Goal: Task Accomplishment & Management: Manage account settings

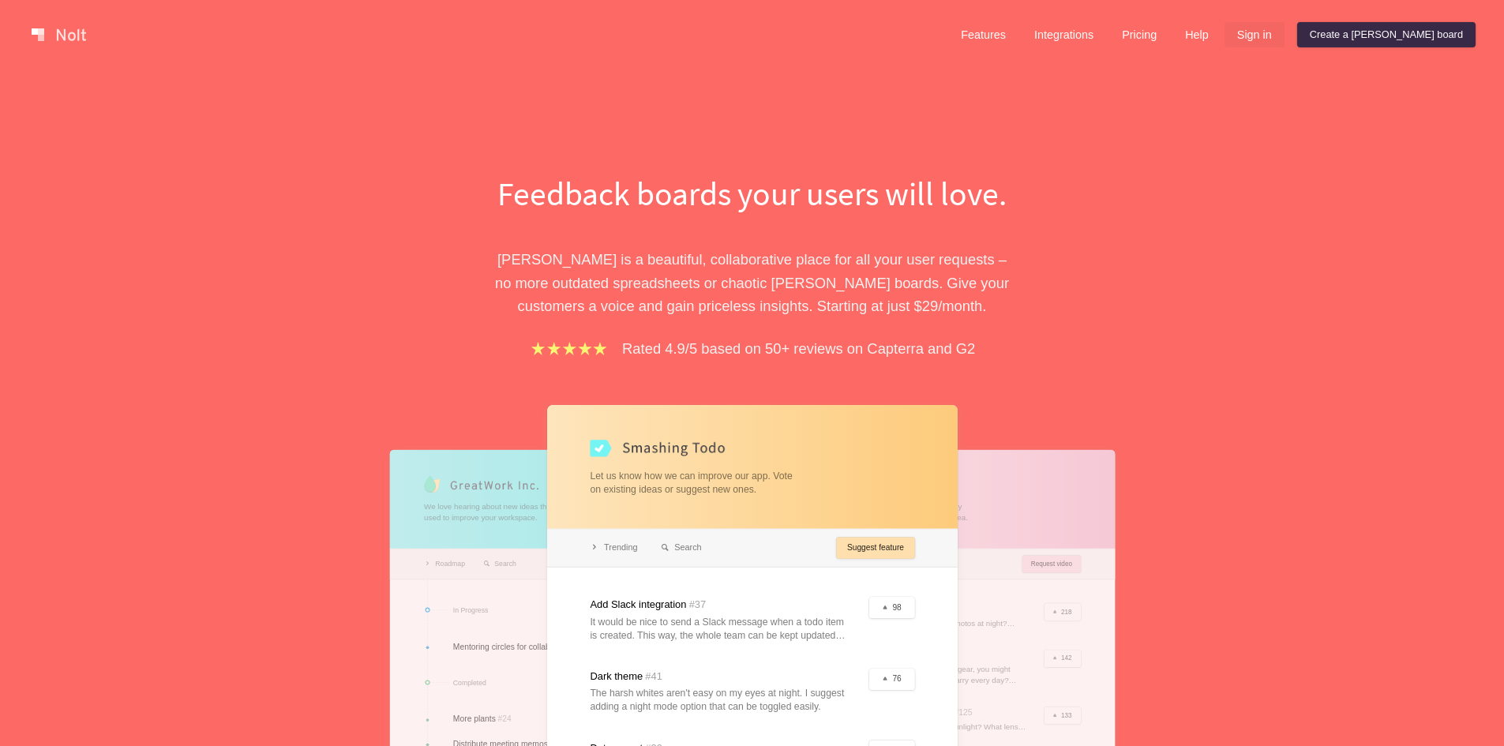
click at [1284, 32] on link "Sign in" at bounding box center [1254, 34] width 60 height 25
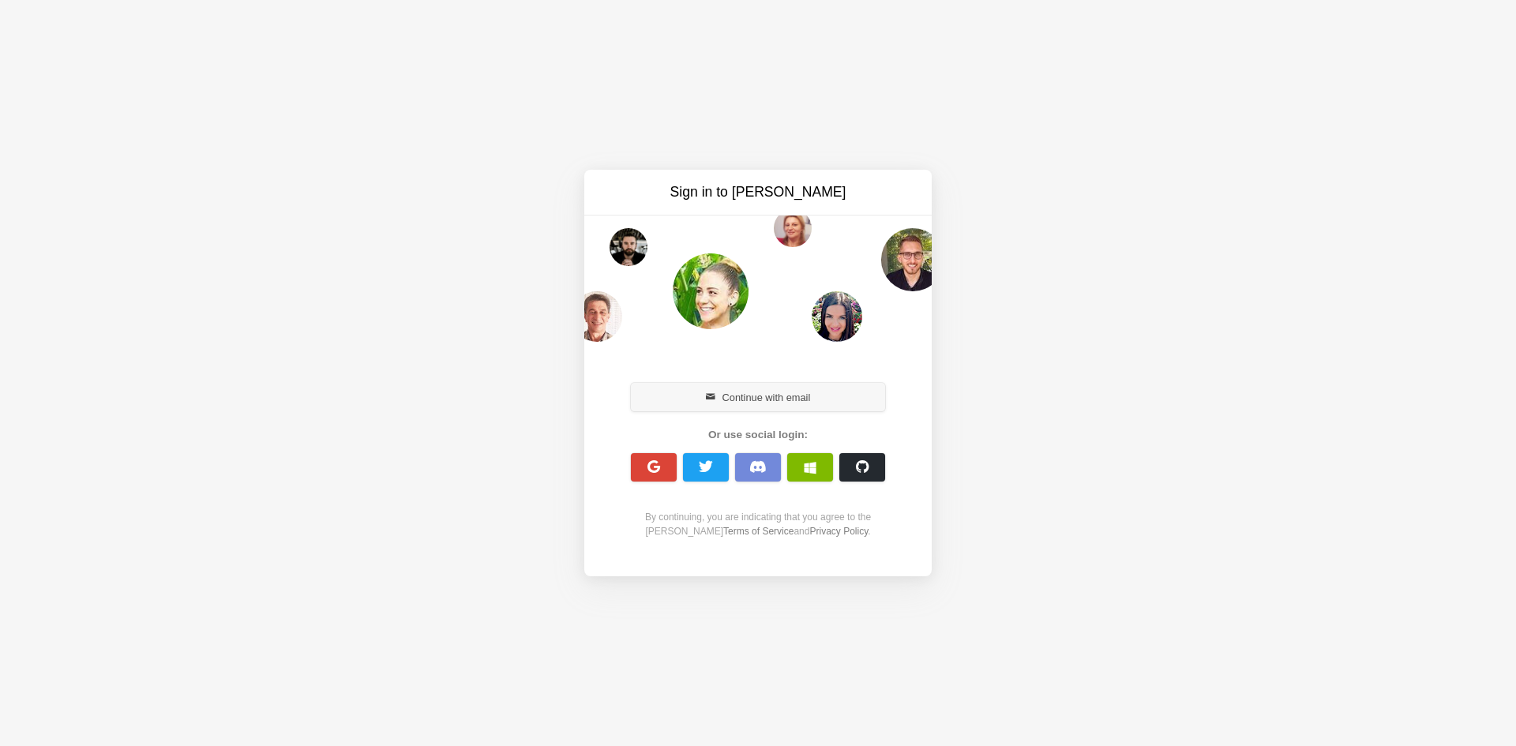
click at [733, 388] on button "Continue with email" at bounding box center [758, 397] width 254 height 28
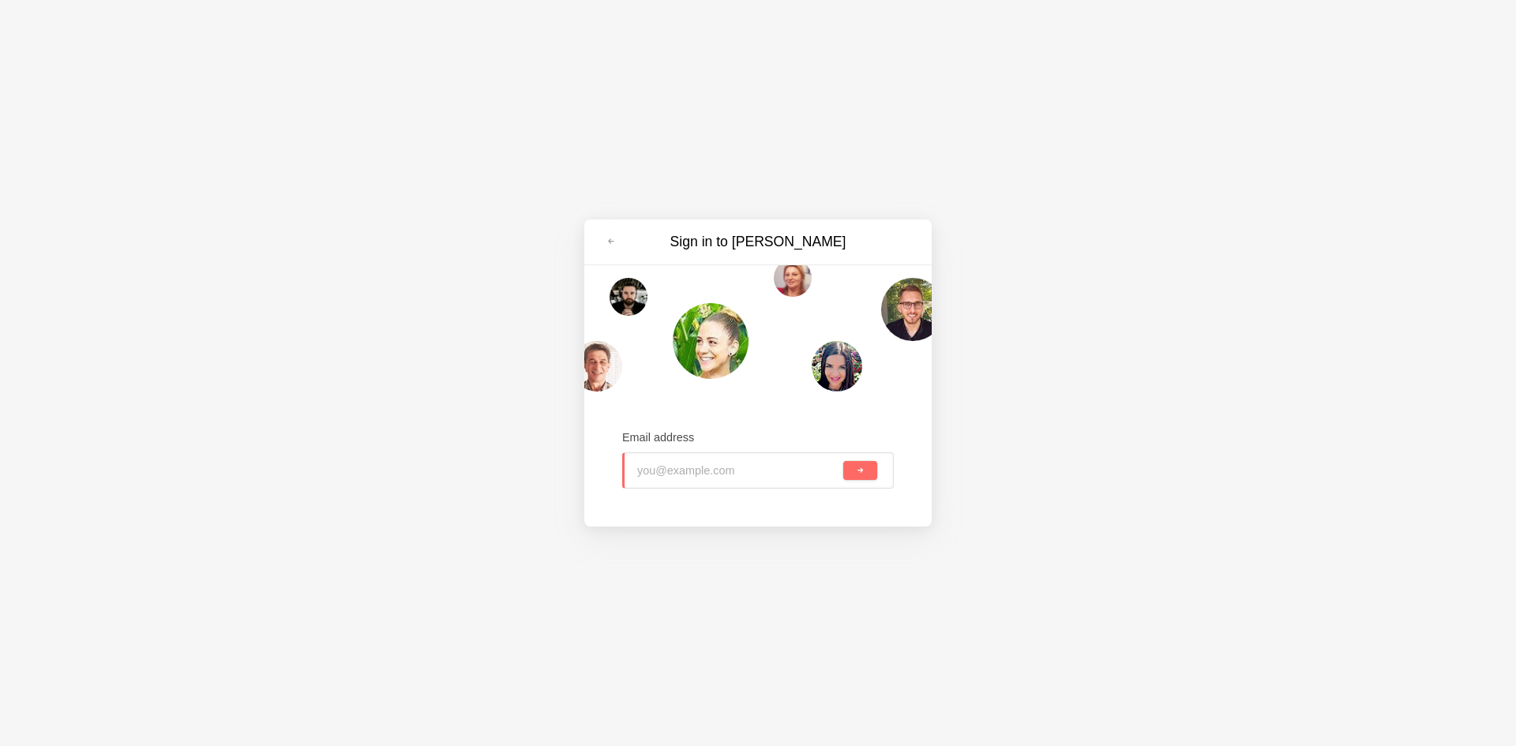
type input "fasalej988@lespedia.com"
click at [857, 478] on button "submit" at bounding box center [860, 470] width 34 height 19
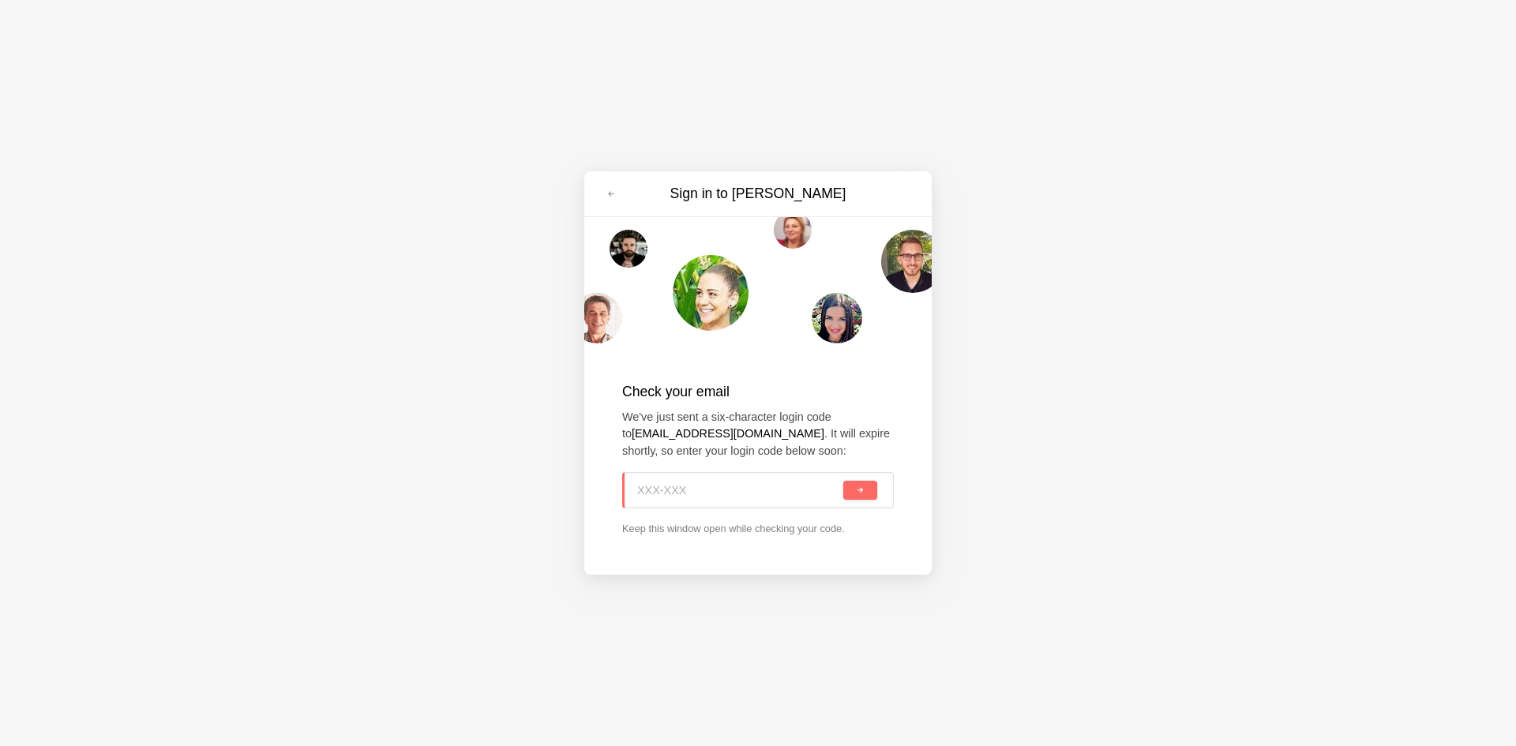
paste input "PER-TLV"
click at [865, 491] on button "submit" at bounding box center [860, 490] width 34 height 19
type input "PER-TLV"
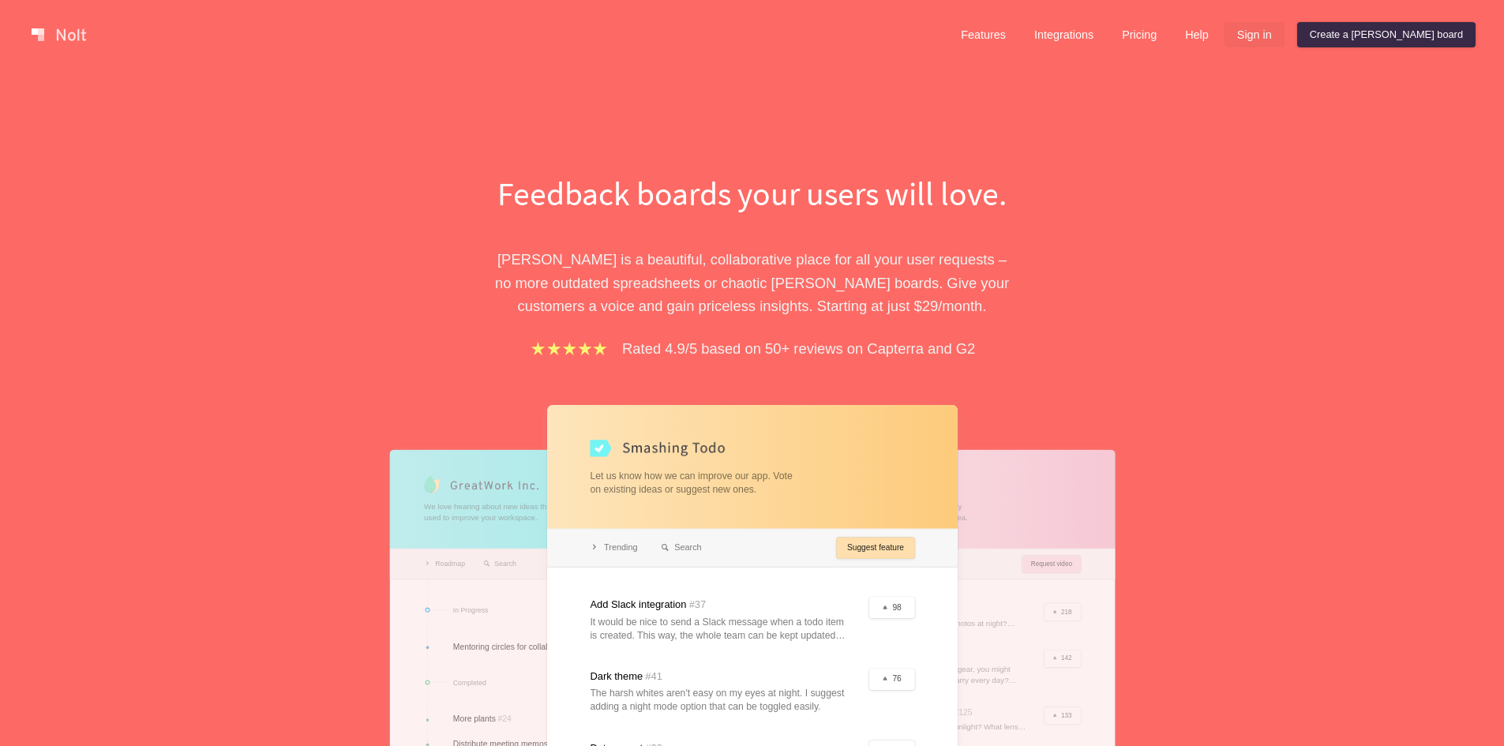
click at [1284, 27] on link "Sign in" at bounding box center [1254, 34] width 60 height 25
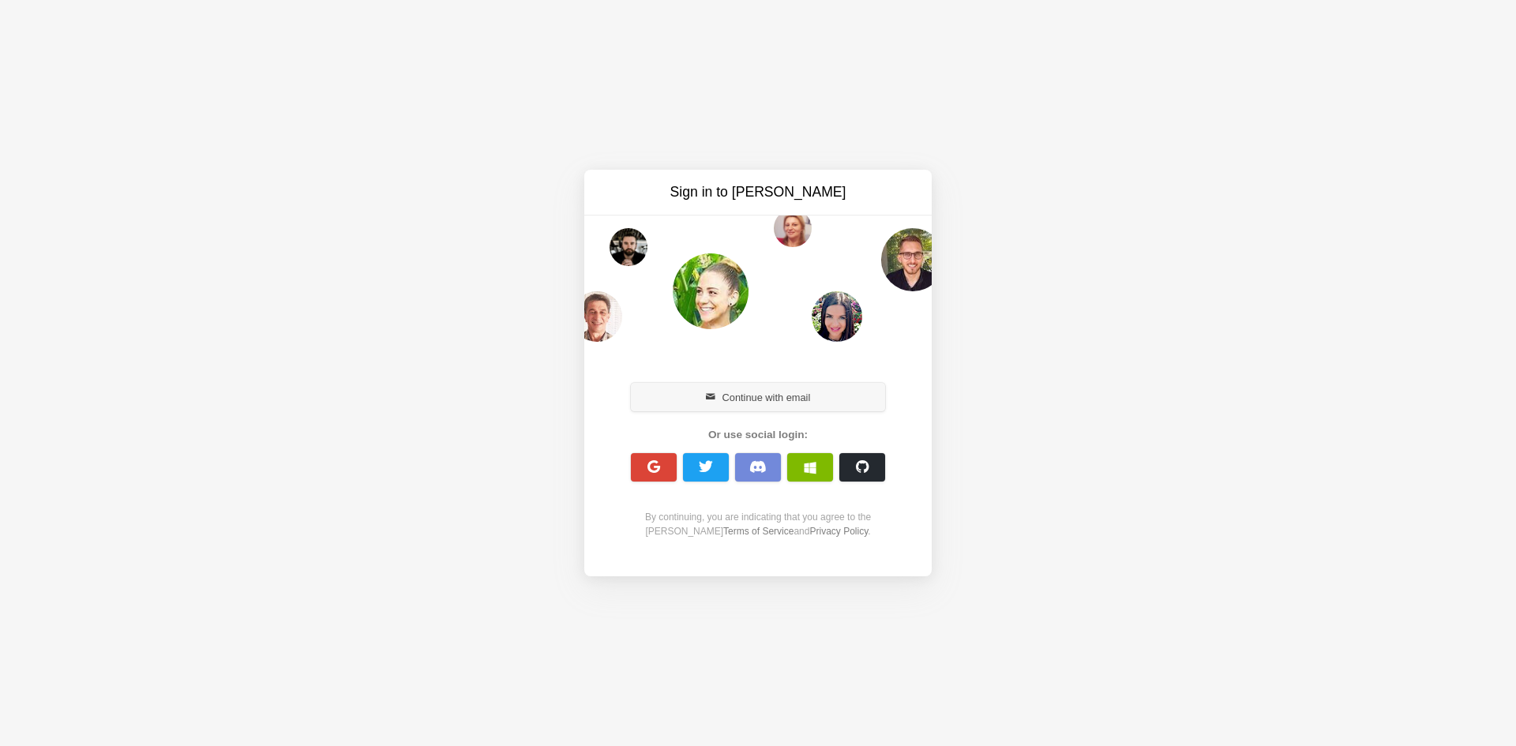
click at [707, 390] on button "Continue with email" at bounding box center [758, 397] width 254 height 28
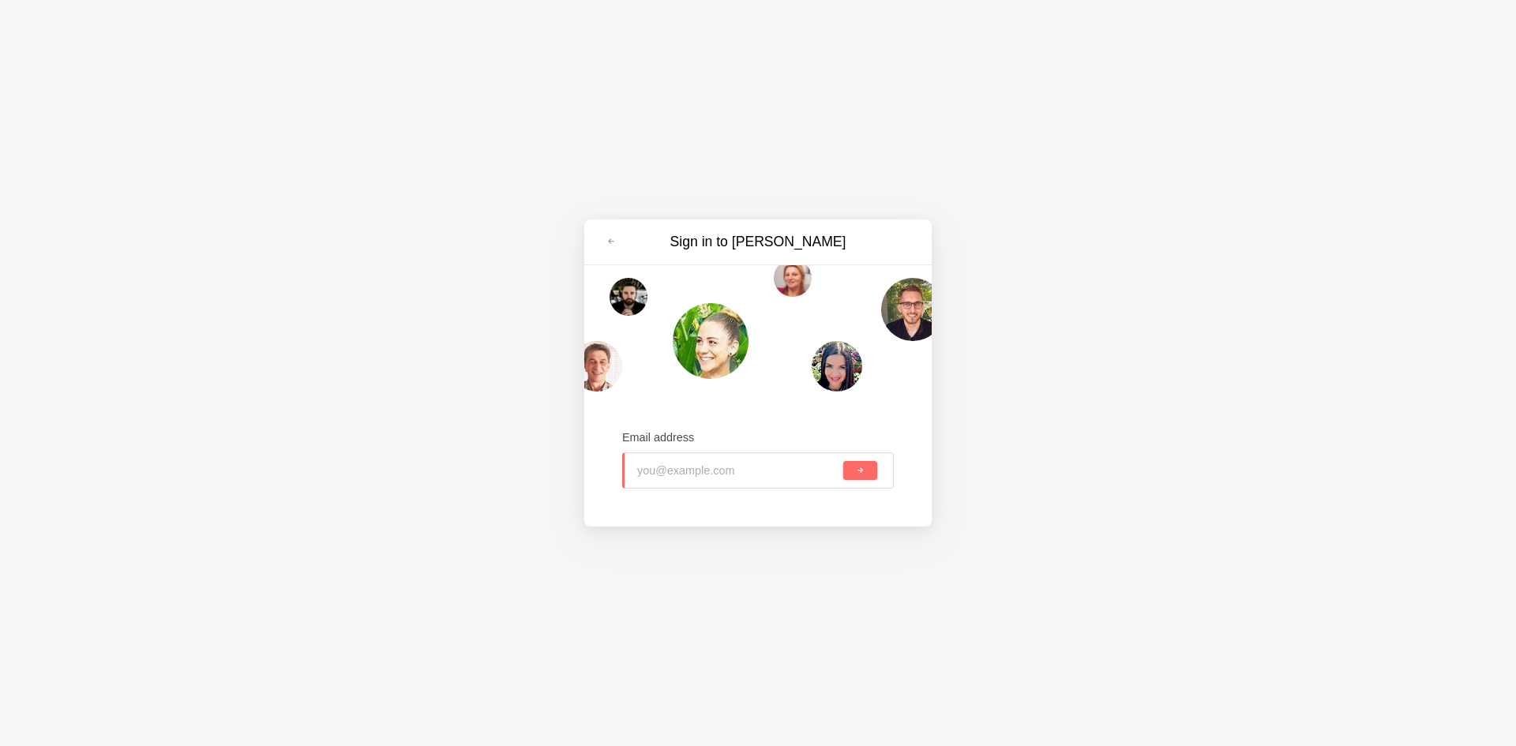
paste input "boxifo8855@lespedia.com"
type input "boxifo8855@lespedia.com"
click at [849, 465] on button "submit" at bounding box center [860, 470] width 34 height 19
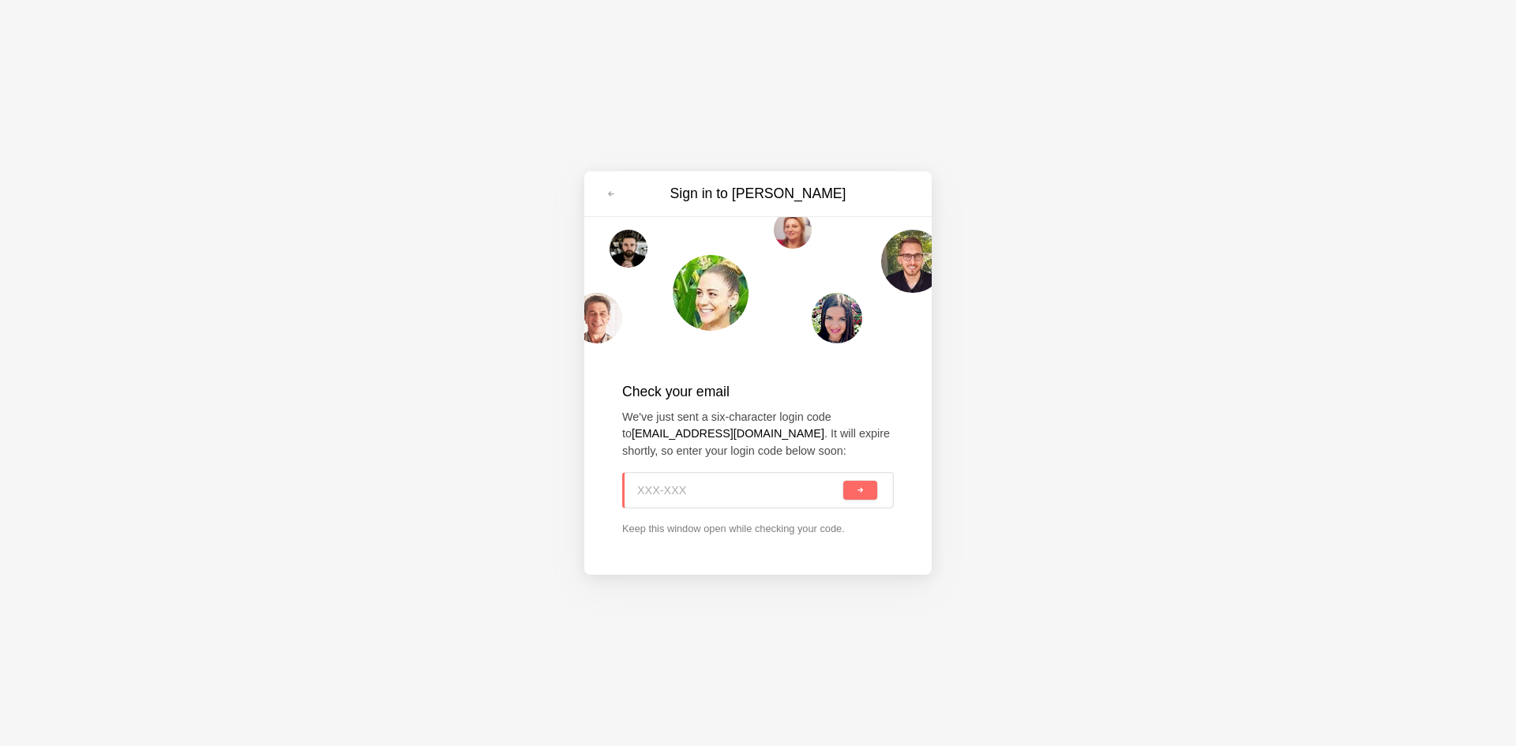
paste input "87L-YT1"
type input "87L-YT1"
click at [860, 498] on button "submit" at bounding box center [860, 490] width 34 height 19
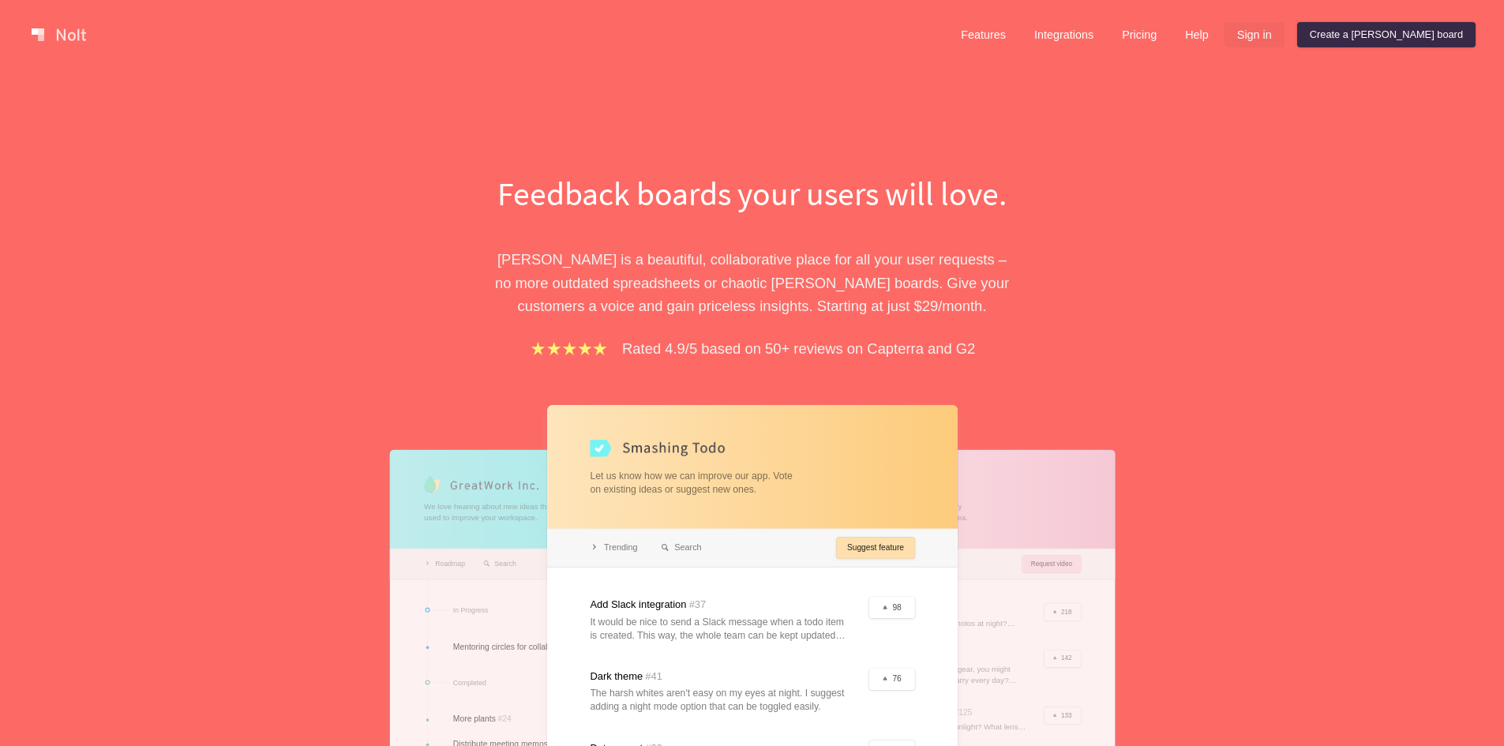
click at [1284, 41] on link "Sign in" at bounding box center [1254, 34] width 60 height 25
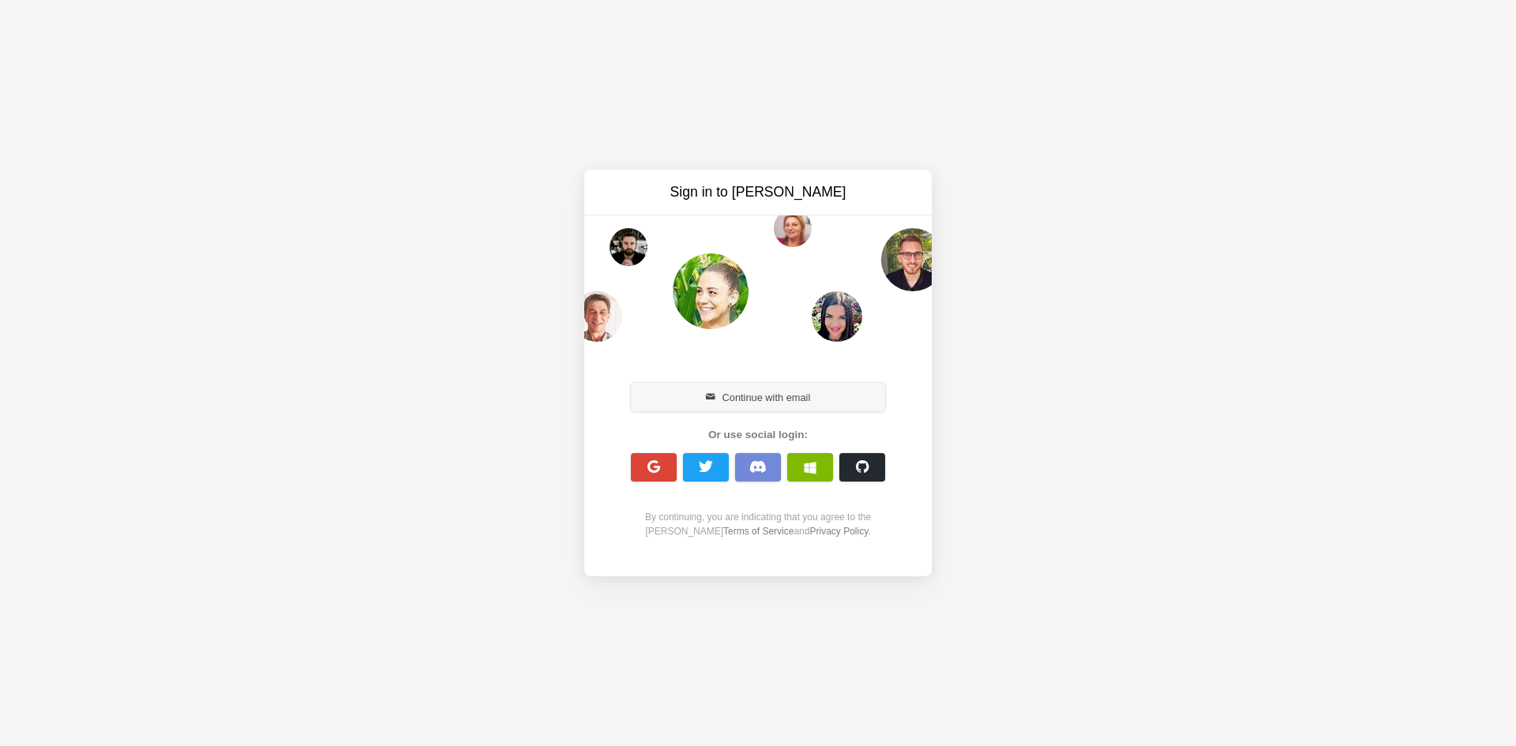
click at [736, 403] on button "Continue with email" at bounding box center [758, 397] width 254 height 28
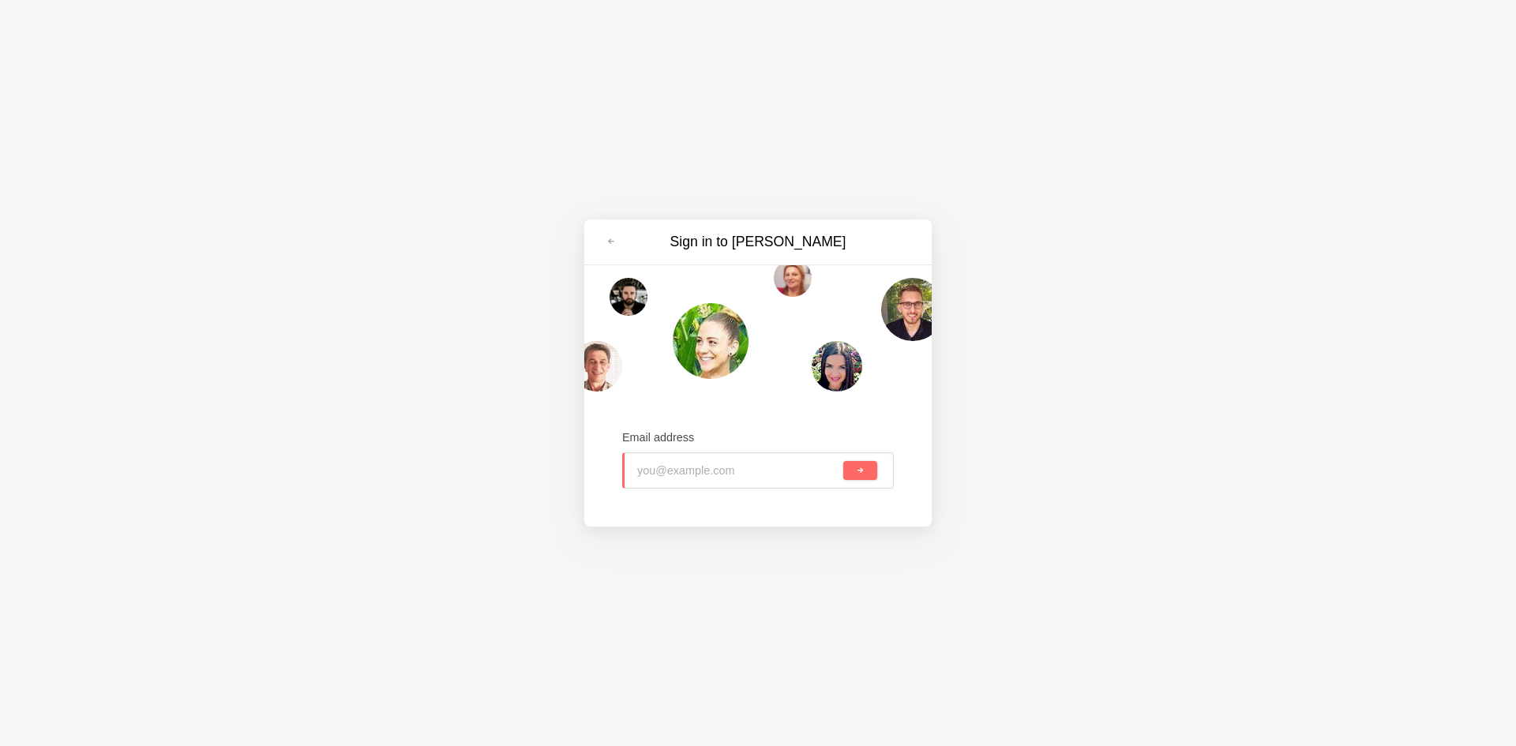
paste input "gebob45683@mogash.com"
type input "gebob45683@mogash.com"
click at [879, 466] on div "gebob45683@mogash.com" at bounding box center [758, 470] width 272 height 36
click at [871, 466] on button "submit" at bounding box center [860, 470] width 34 height 19
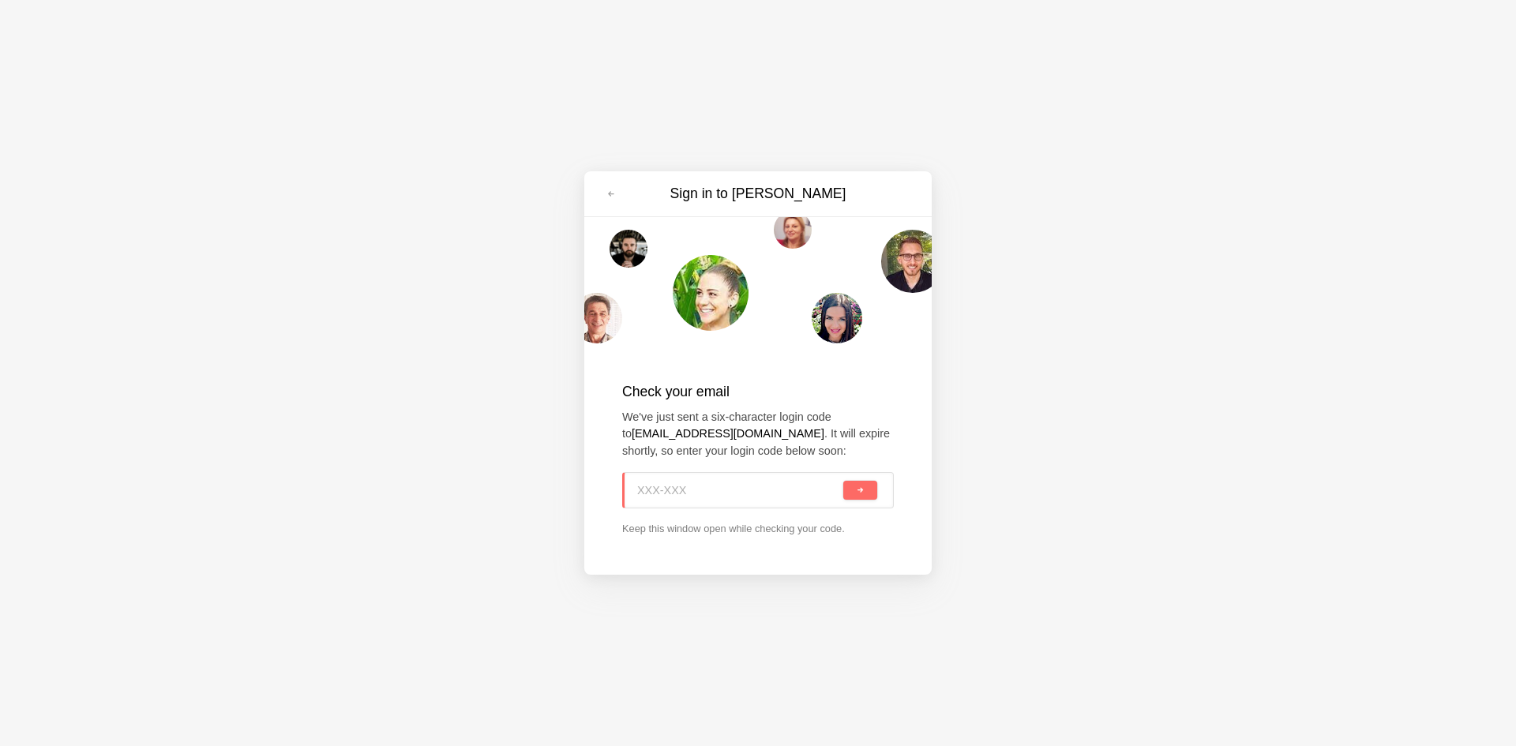
paste input "MNB-1MA"
type input "MNB-1MA"
click at [856, 490] on span "submit" at bounding box center [860, 490] width 9 height 9
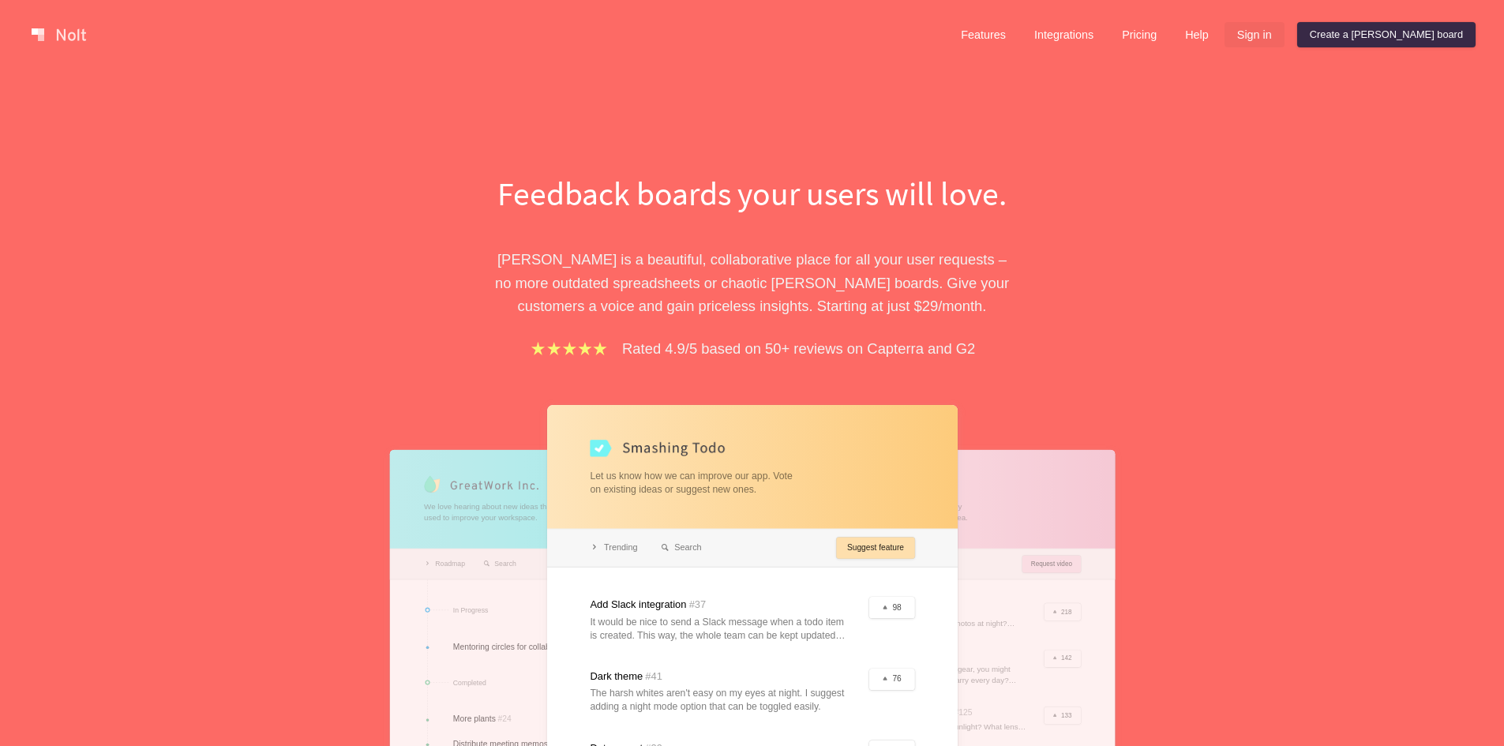
click at [1284, 29] on link "Sign in" at bounding box center [1254, 34] width 60 height 25
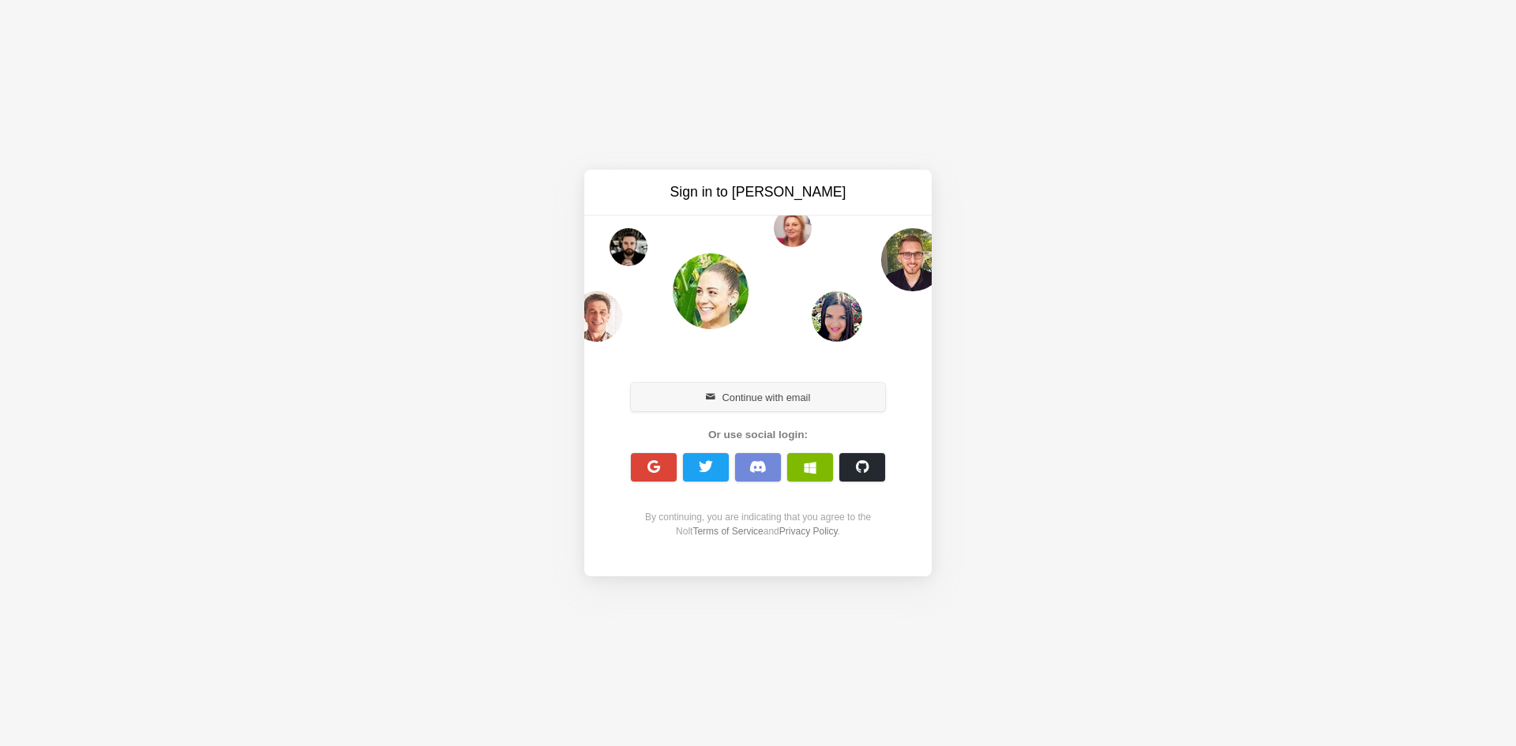
click at [744, 398] on button "Continue with email" at bounding box center [758, 397] width 254 height 28
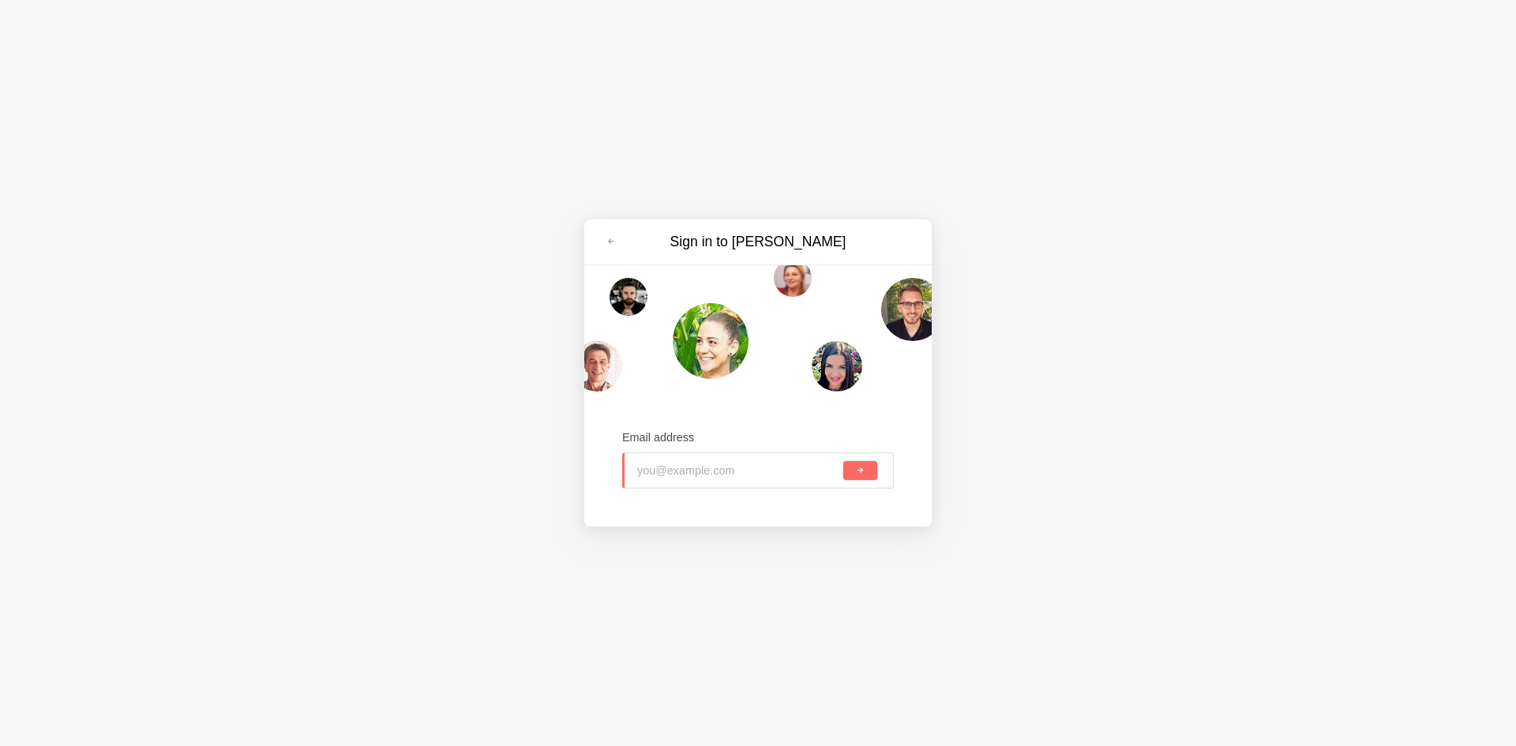
paste input "vikoxo3025@mogash.com"
type input "vikoxo3025@mogash.com"
click at [860, 468] on span "submit" at bounding box center [860, 470] width 9 height 9
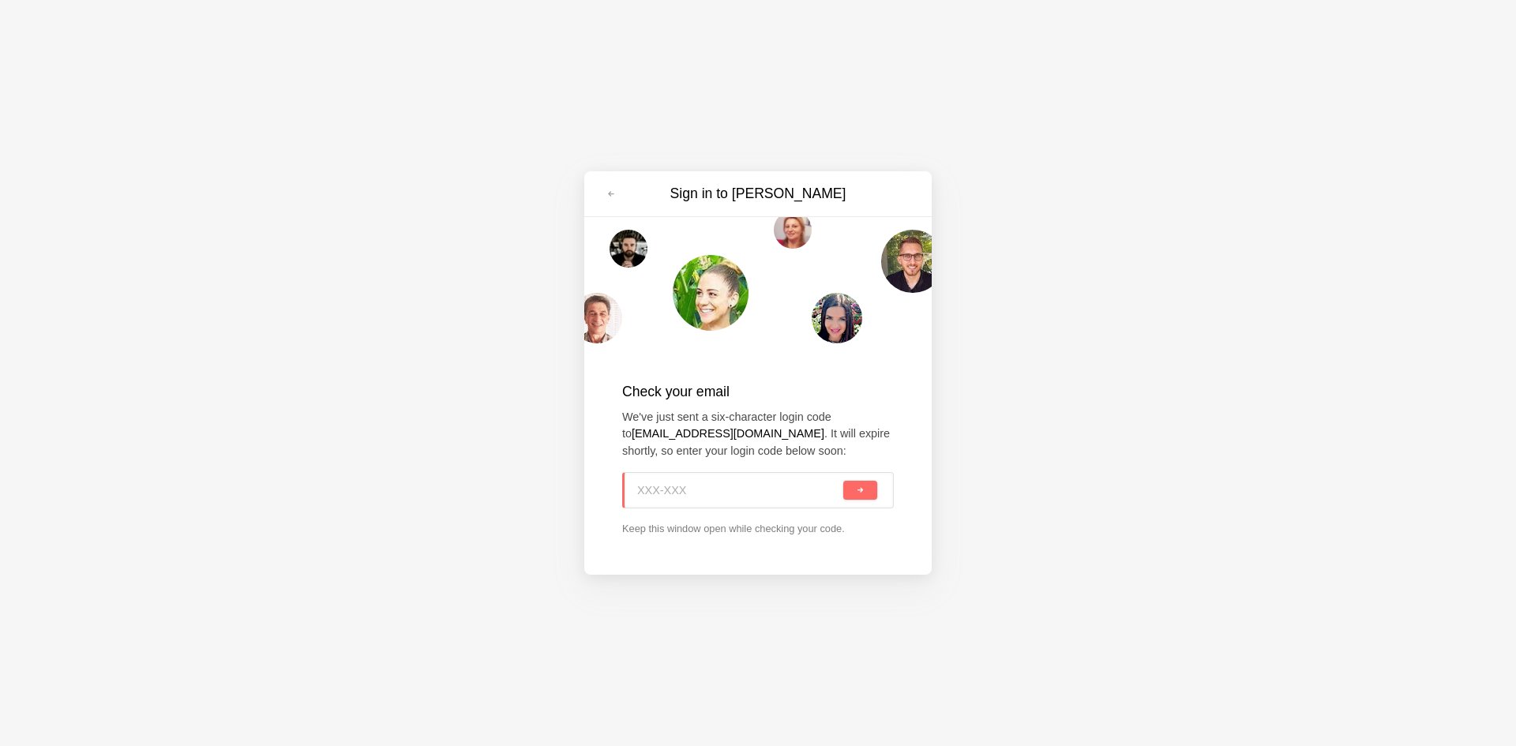
paste input "M6A-ZBM"
type input "M6A-ZBM"
click at [866, 491] on button "submit" at bounding box center [860, 490] width 34 height 19
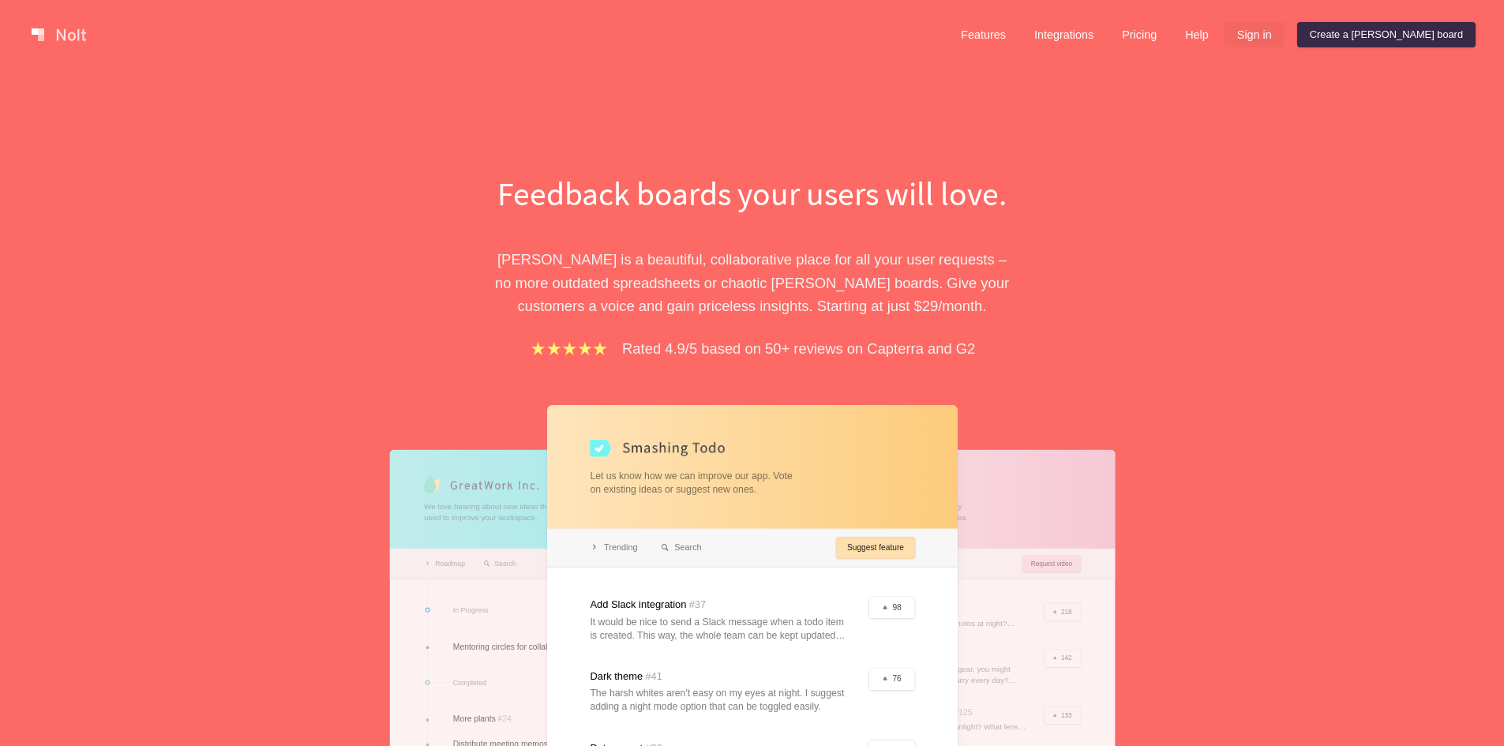
click at [1284, 30] on link "Sign in" at bounding box center [1254, 34] width 60 height 25
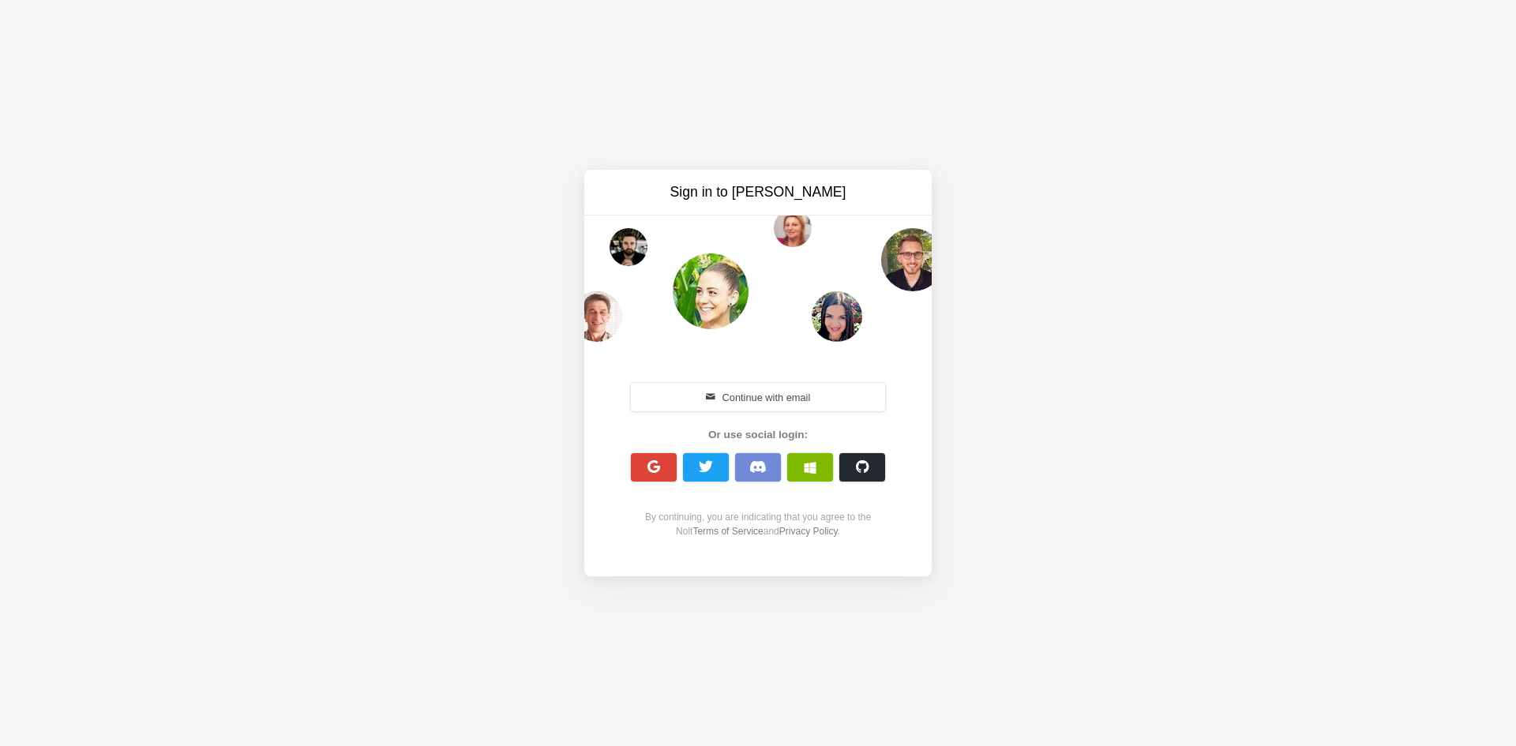
drag, startPoint x: 785, startPoint y: 396, endPoint x: 793, endPoint y: 394, distance: 8.2
click at [787, 398] on button "Continue with email" at bounding box center [758, 397] width 254 height 28
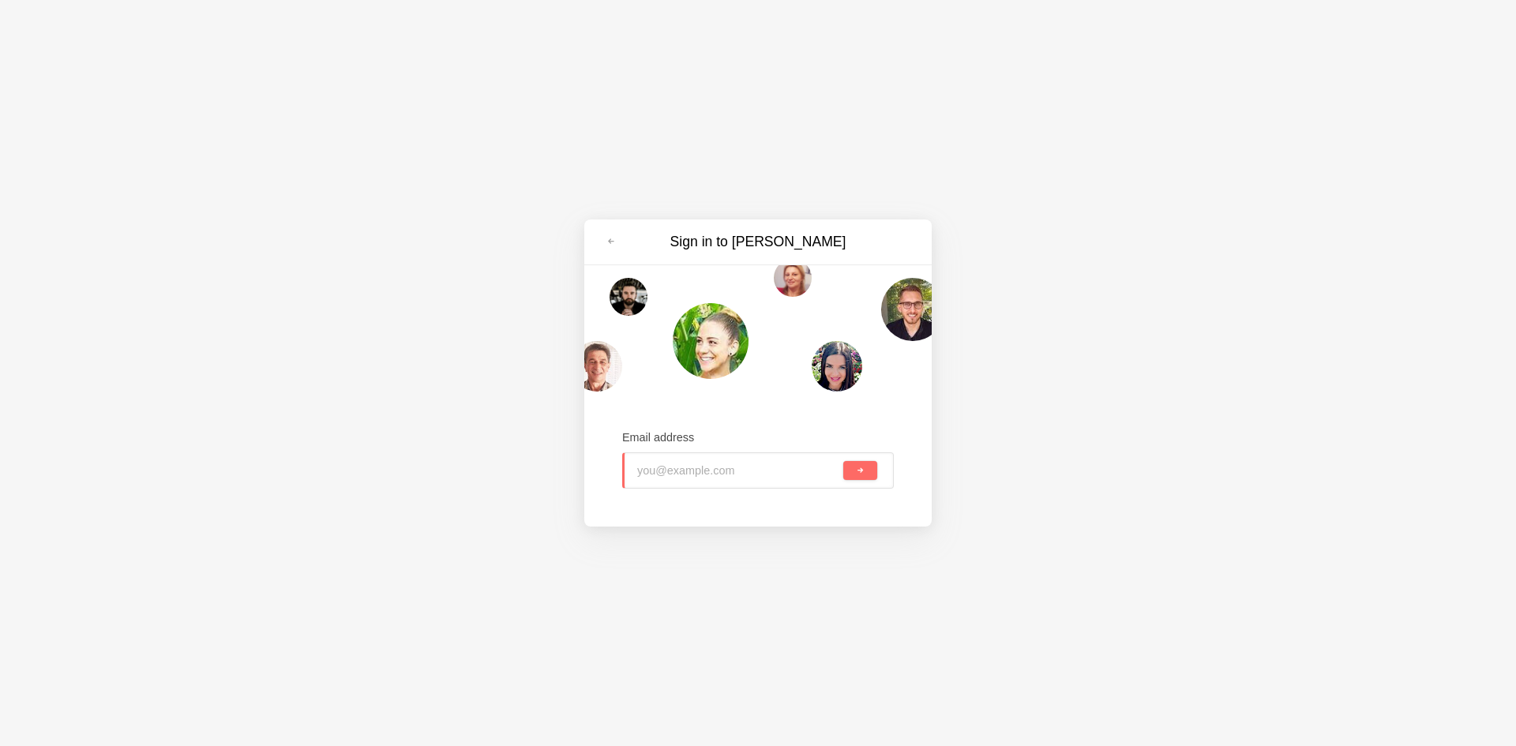
paste input "kihope3882@mogash.com"
type input "kihope3882@mogash.com"
click at [861, 468] on span "submit" at bounding box center [860, 470] width 9 height 9
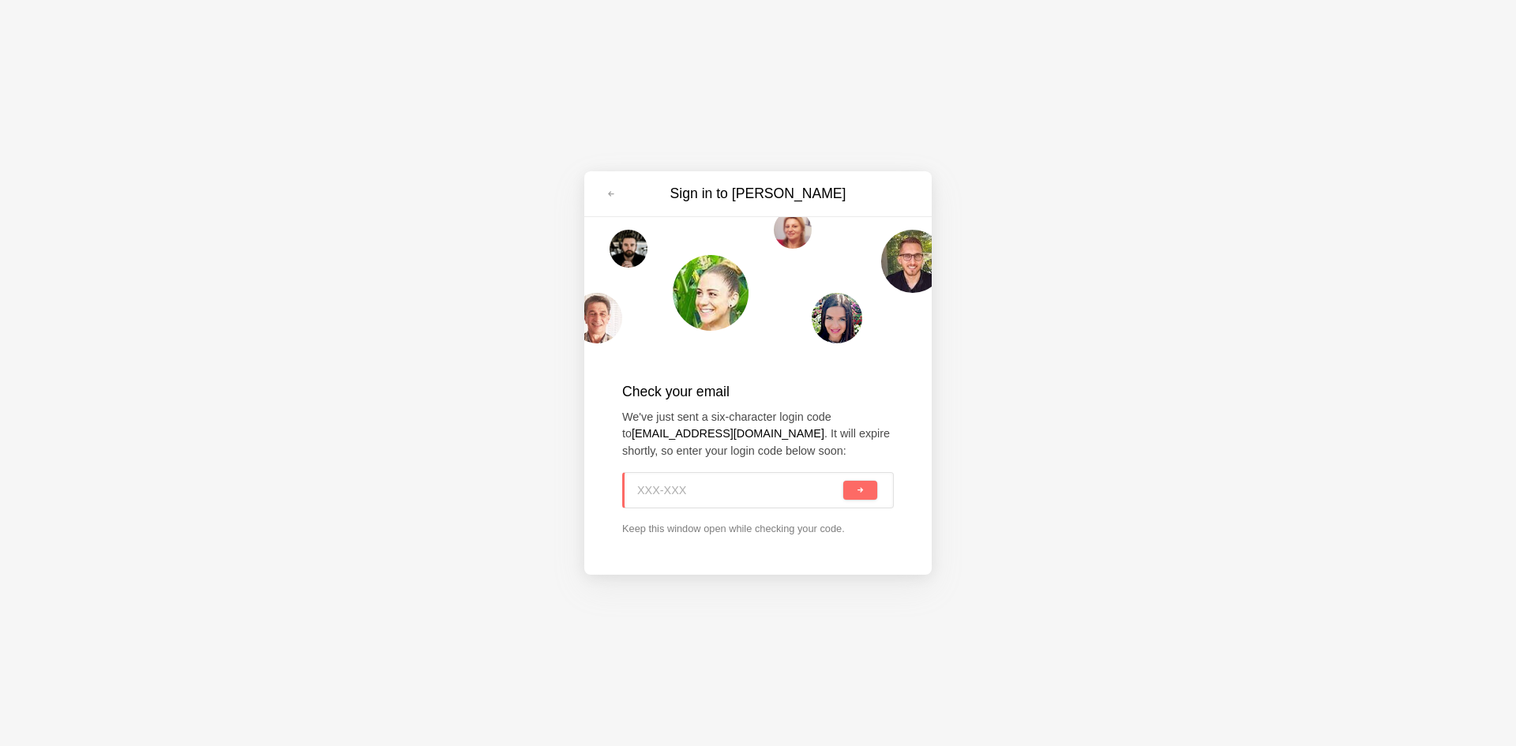
paste input "5GK-J8Y"
type input "5GK-J8Y"
click at [853, 485] on button "submit" at bounding box center [860, 490] width 34 height 19
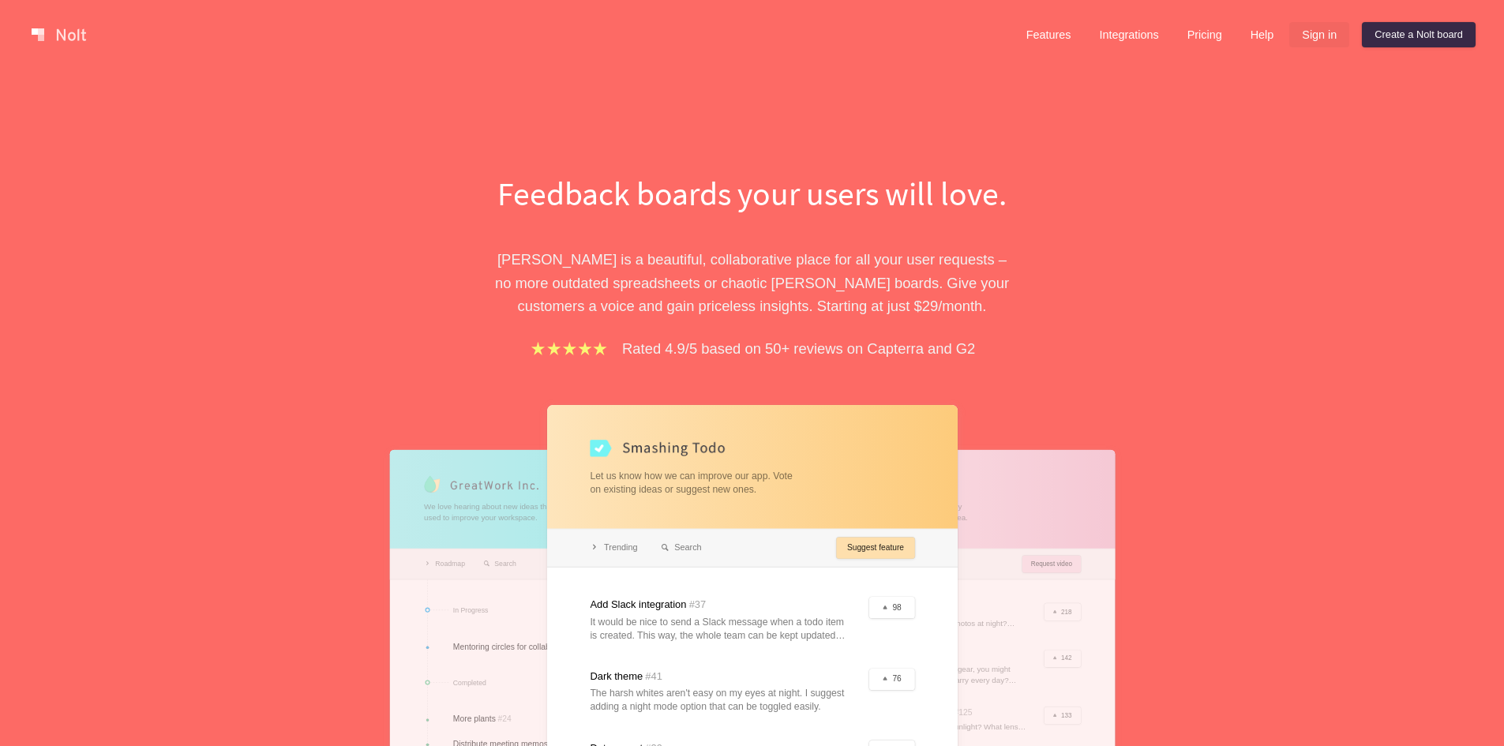
click at [1322, 36] on link "Sign in" at bounding box center [1319, 34] width 60 height 25
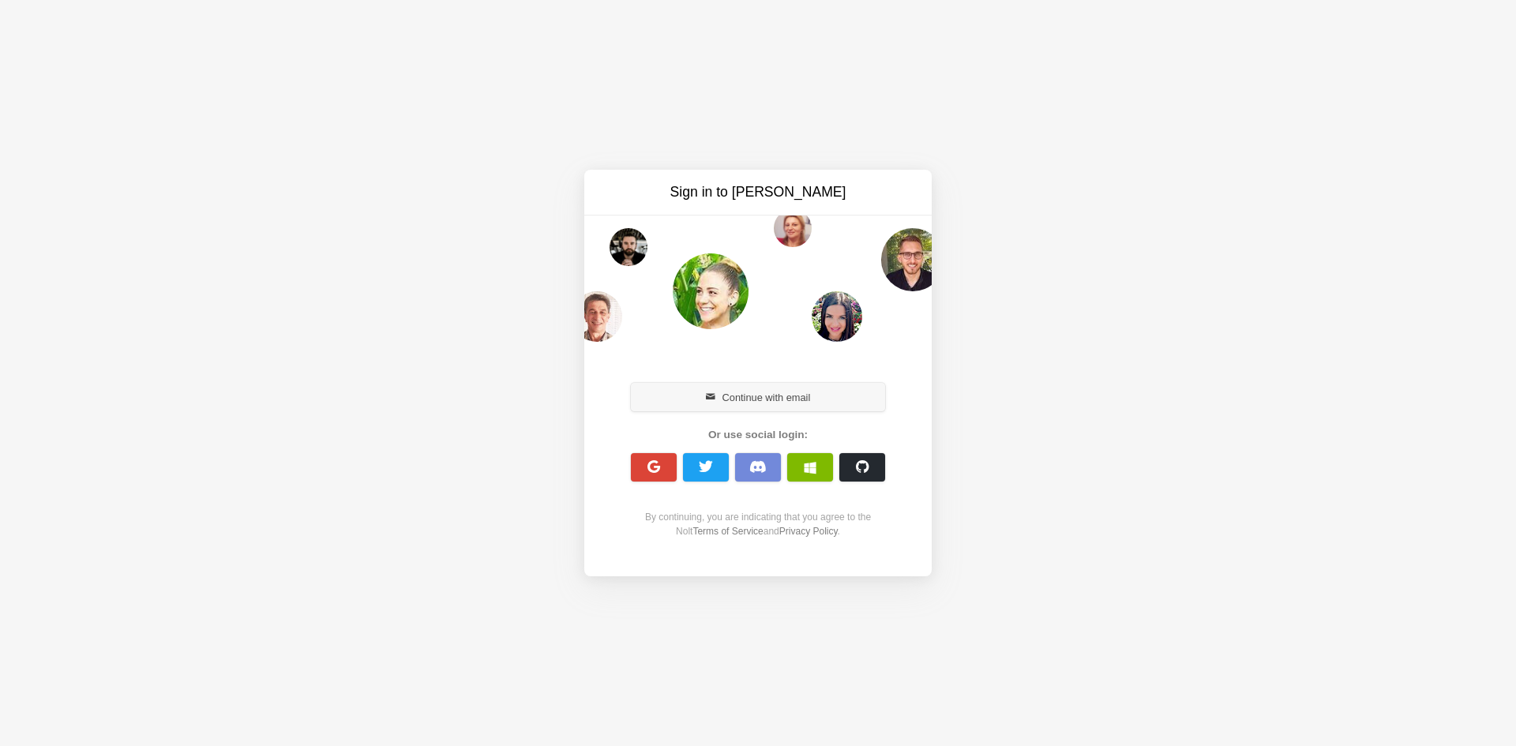
click at [826, 406] on button "Continue with email" at bounding box center [758, 397] width 254 height 28
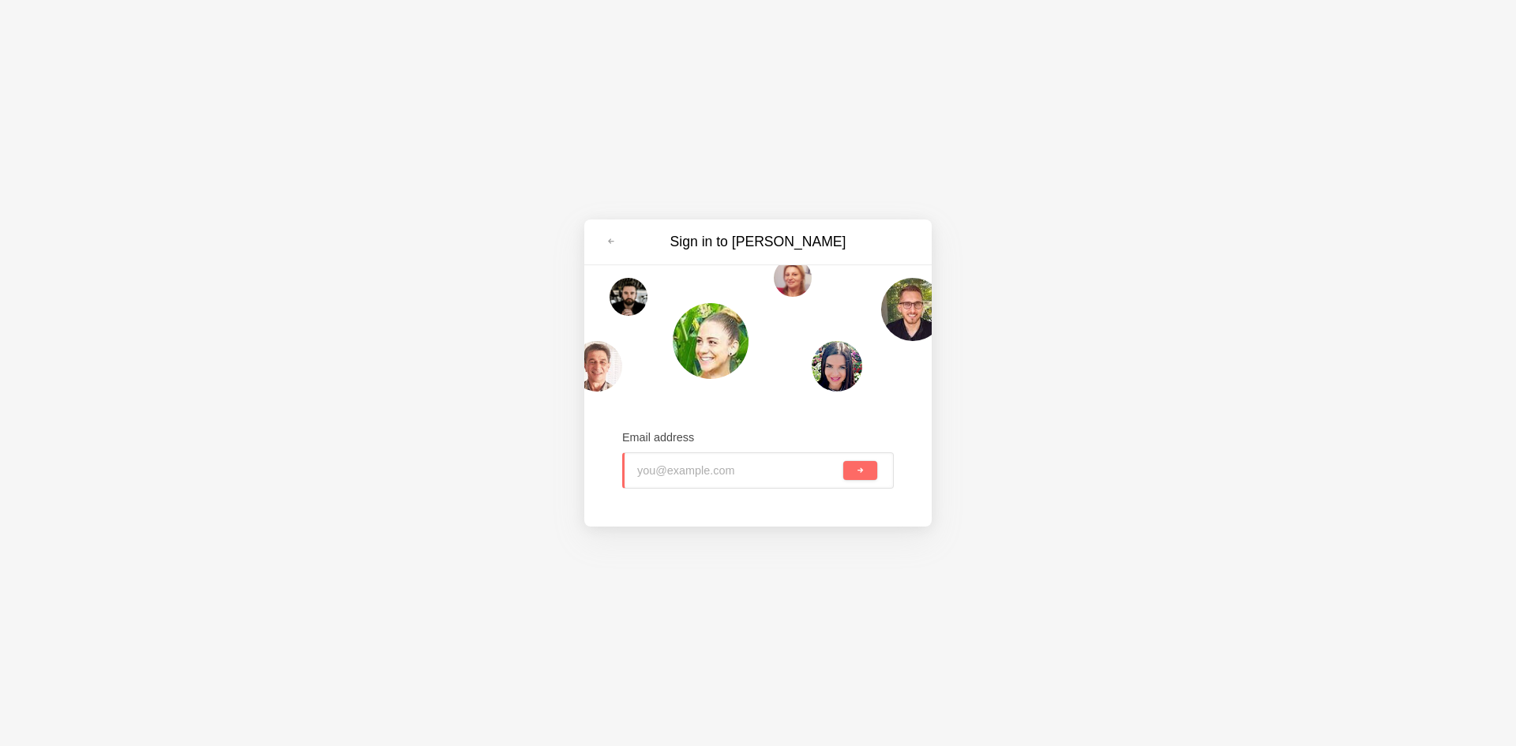
paste input "minita9924@mogash.com"
type input "minita9924@mogash.com"
click at [853, 474] on button "submit" at bounding box center [860, 470] width 34 height 19
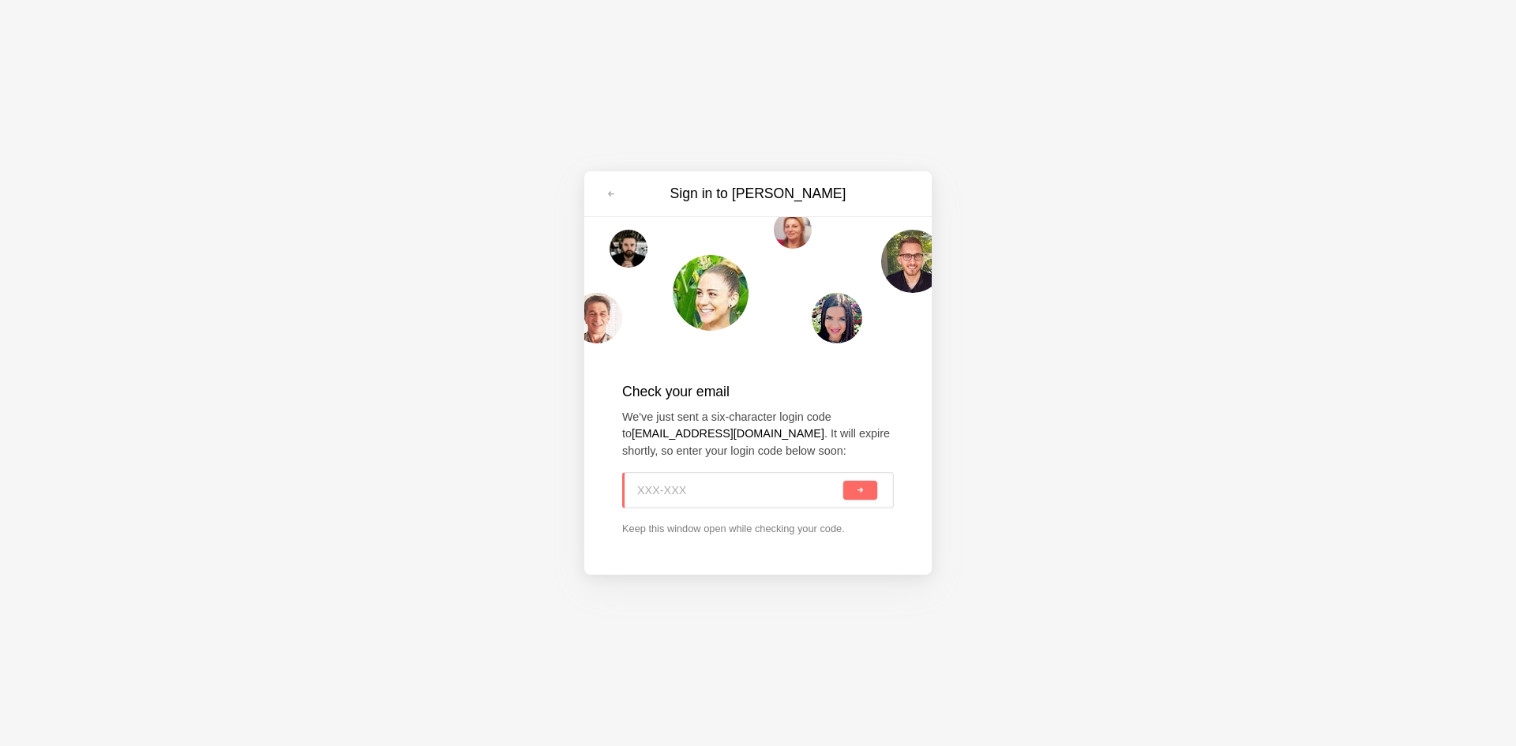
paste input "4WF-ZPK"
type input "4WF-ZPK"
click at [852, 500] on div "4WF-ZPK" at bounding box center [758, 490] width 272 height 36
click at [869, 487] on button "submit" at bounding box center [860, 490] width 34 height 19
